Goal: Transaction & Acquisition: Purchase product/service

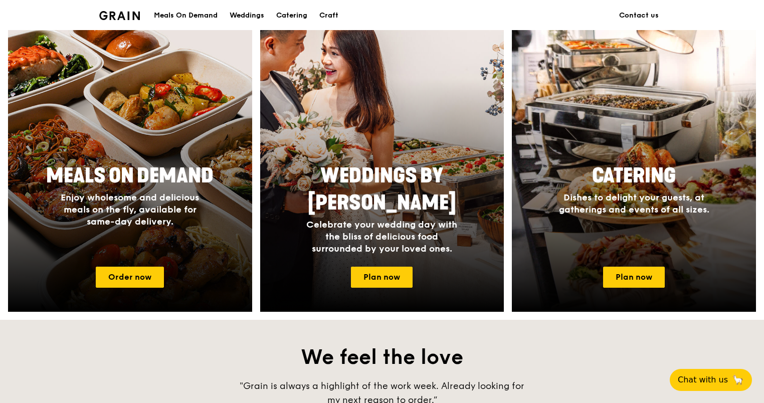
scroll to position [404, 0]
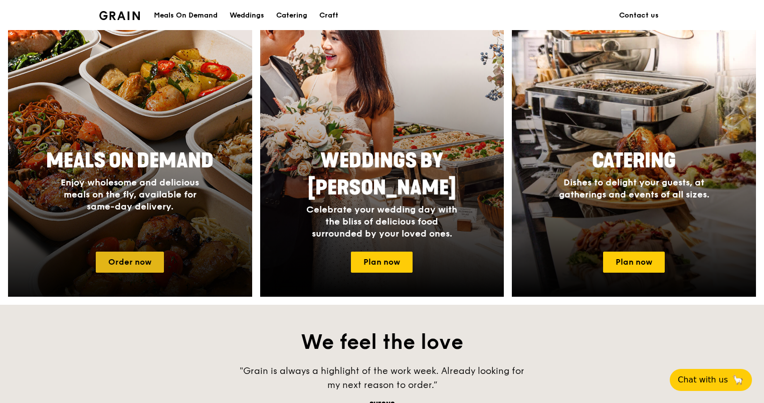
click at [134, 264] on link "Order now" at bounding box center [130, 262] width 68 height 21
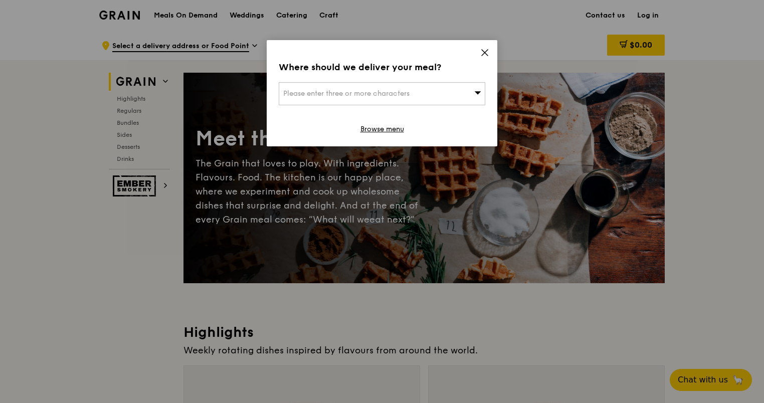
click at [473, 97] on div "Please enter three or more characters" at bounding box center [382, 93] width 207 height 23
click at [421, 90] on input "search" at bounding box center [382, 94] width 206 height 22
paste input "108925"
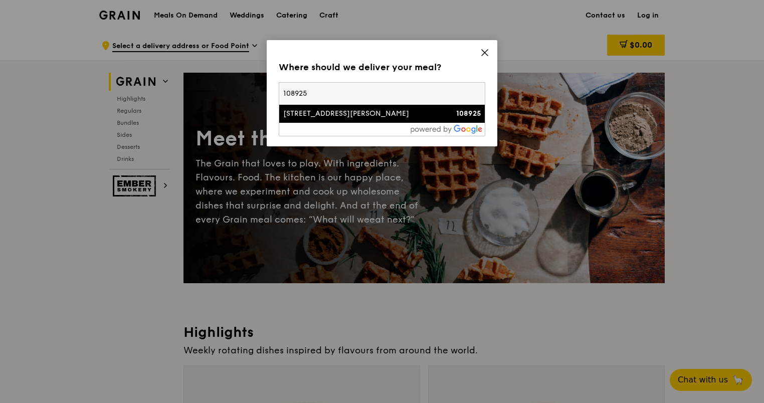
type input "108925"
click at [330, 109] on div "[STREET_ADDRESS][PERSON_NAME]" at bounding box center [357, 114] width 148 height 10
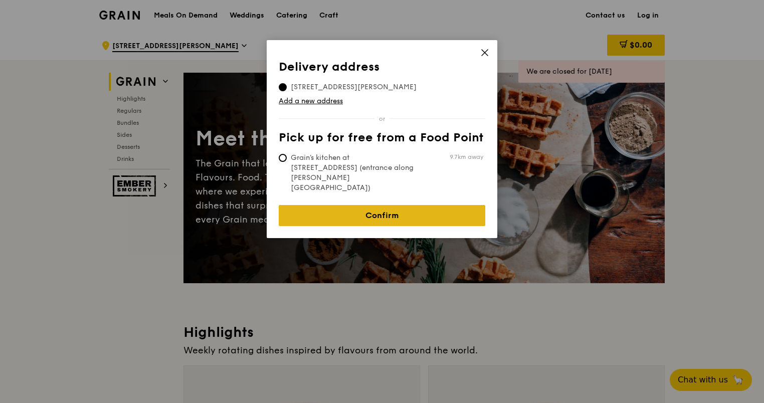
click at [364, 205] on link "Confirm" at bounding box center [382, 215] width 207 height 21
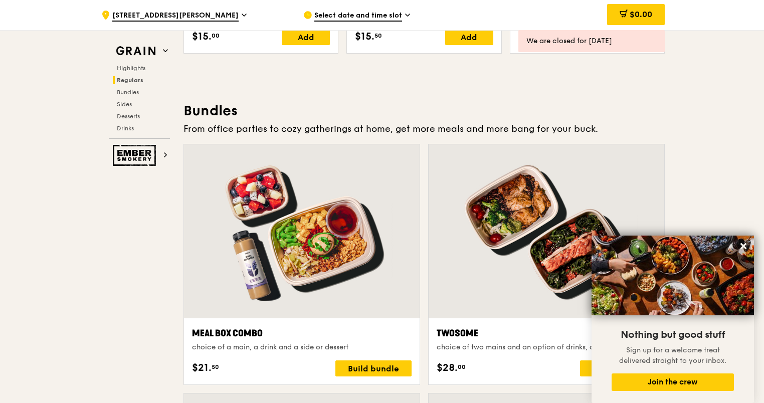
scroll to position [1378, 0]
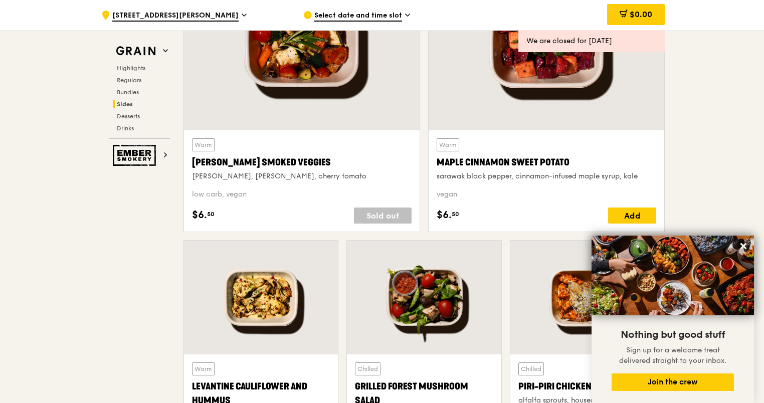
click at [364, 191] on div "low carb, vegan" at bounding box center [302, 195] width 220 height 10
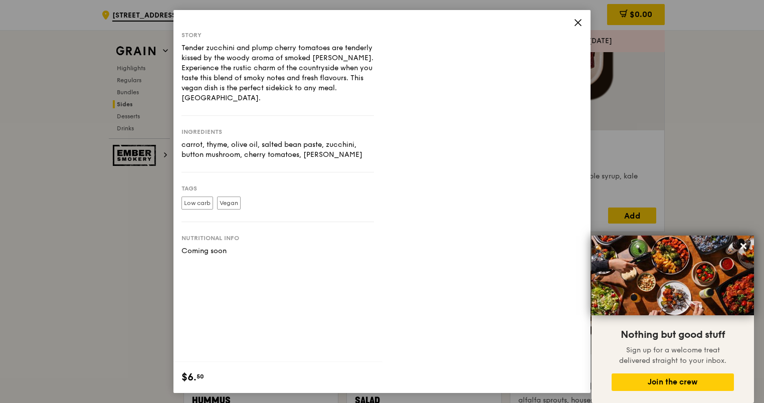
scroll to position [2642, 0]
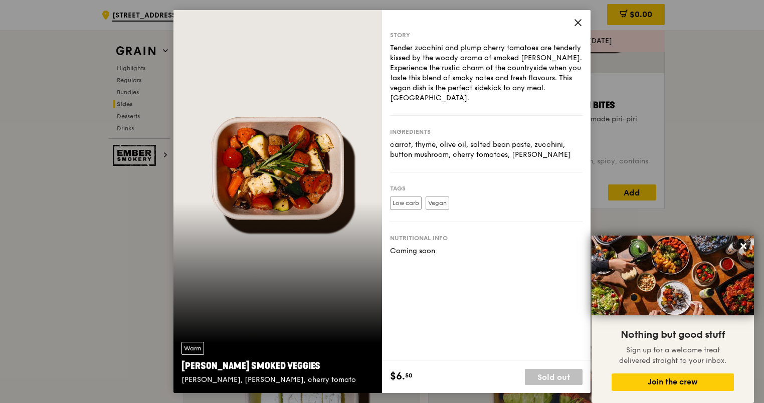
click at [580, 24] on icon at bounding box center [578, 22] width 9 height 9
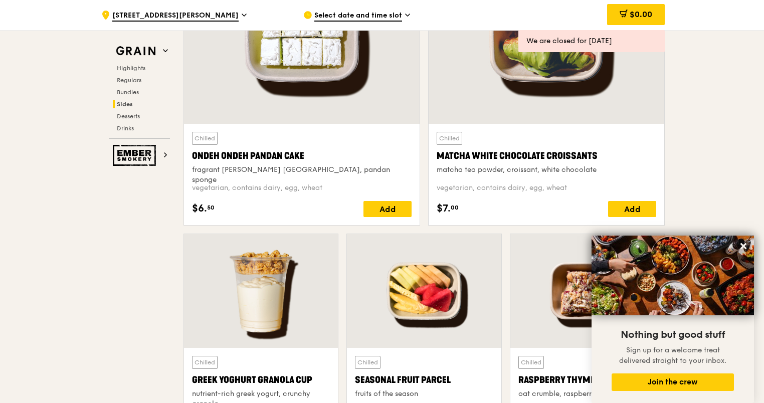
scroll to position [2805, 0]
